Goal: Transaction & Acquisition: Purchase product/service

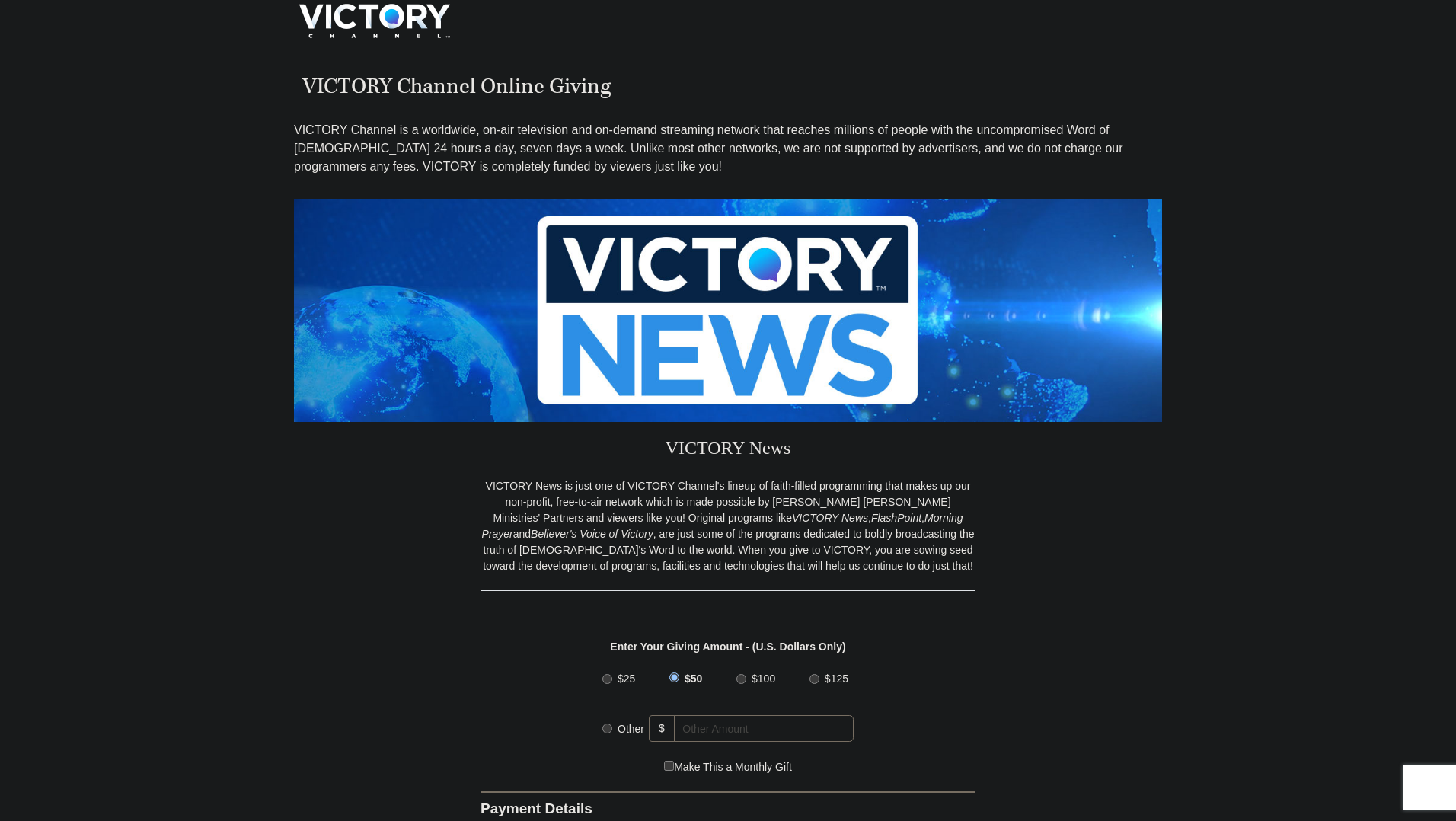
scroll to position [616, 0]
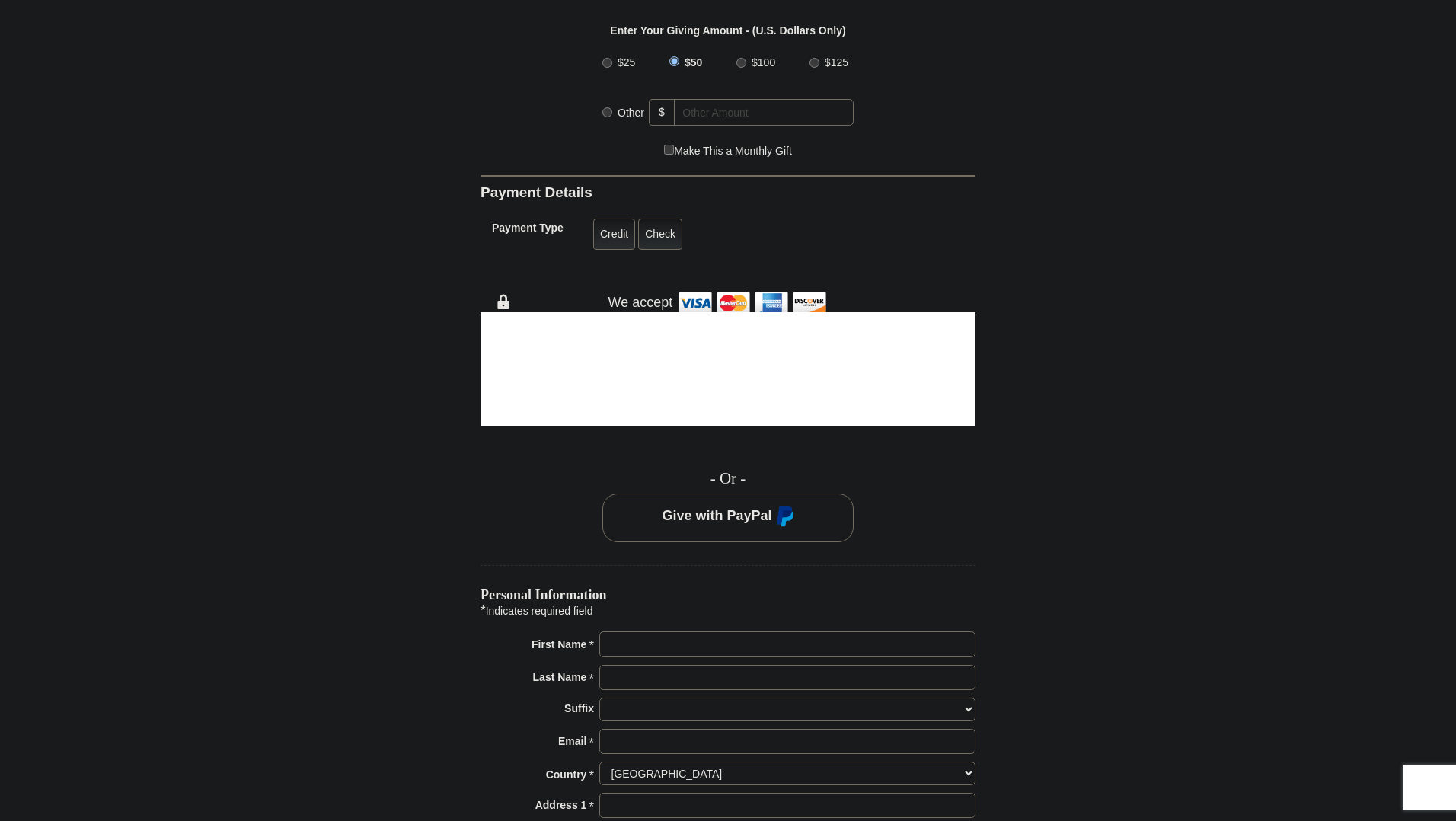
click at [1447, 443] on html "VICTORY Channel Online Giving VICTORY Channel is a worldwide, on-air television…" at bounding box center [728, 738] width 1456 height 2708
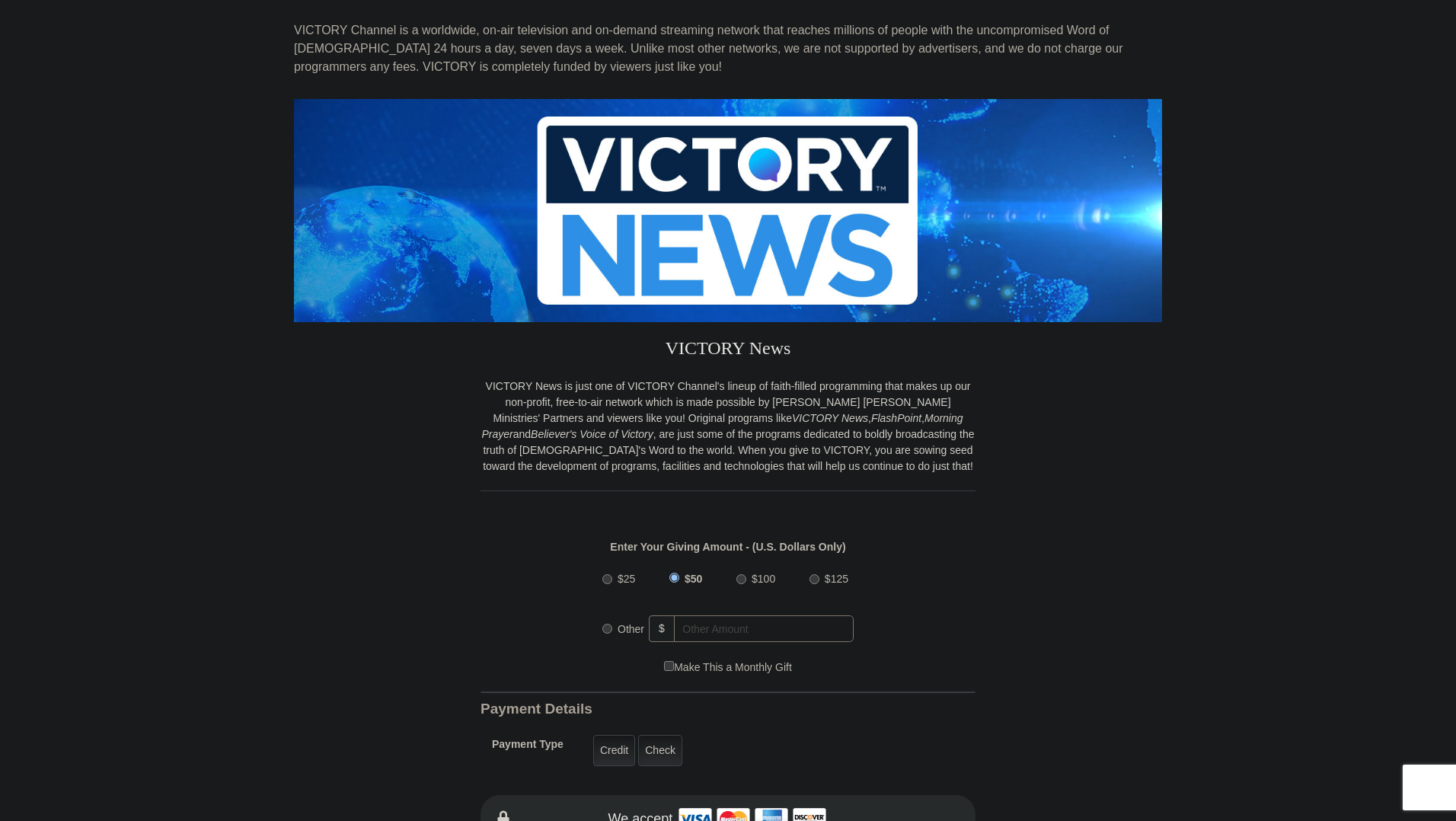
scroll to position [0, 0]
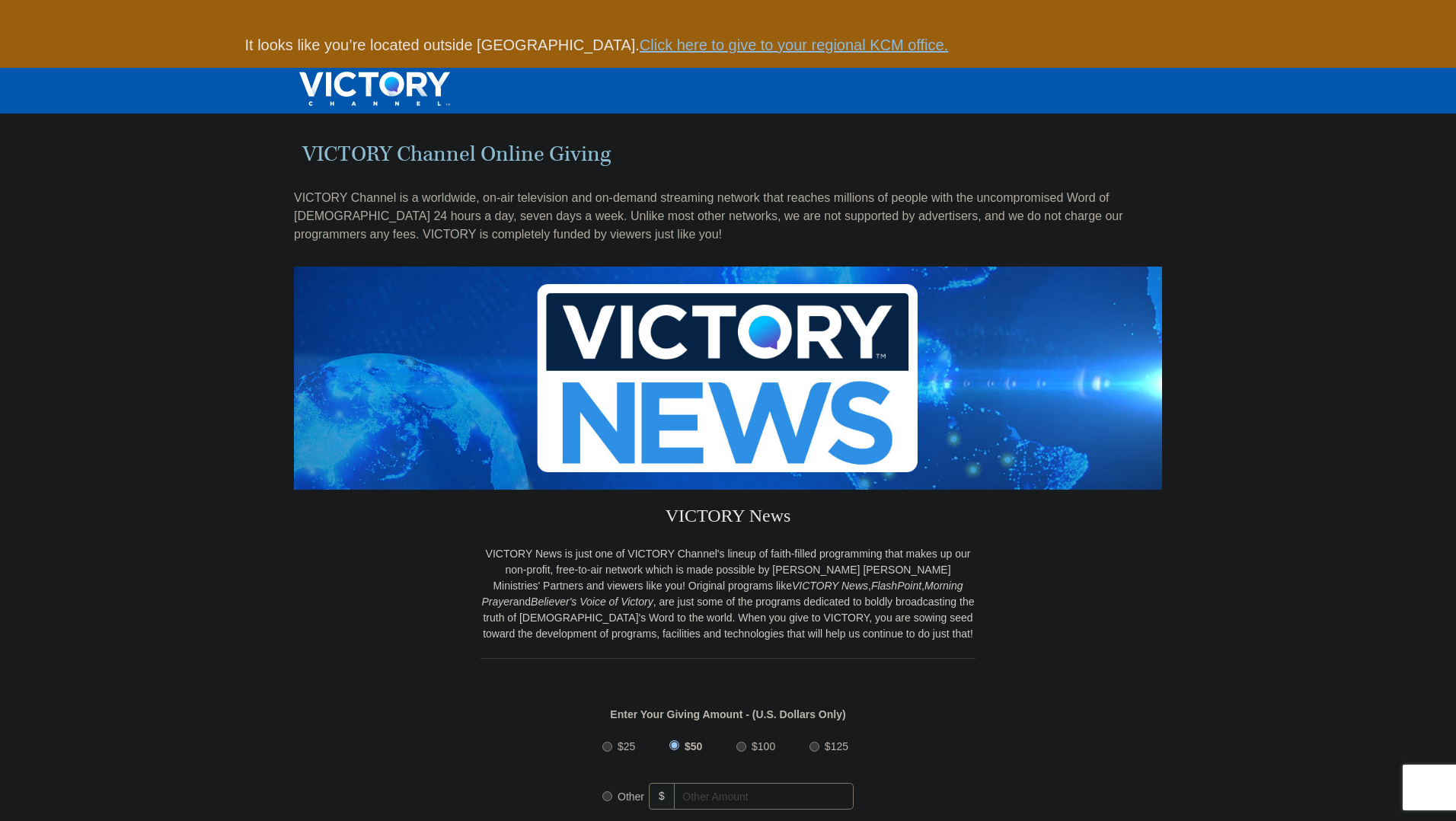
click at [772, 48] on link "Click here to give to your regional KCM office." at bounding box center [794, 45] width 308 height 17
